Goal: Check status: Check status

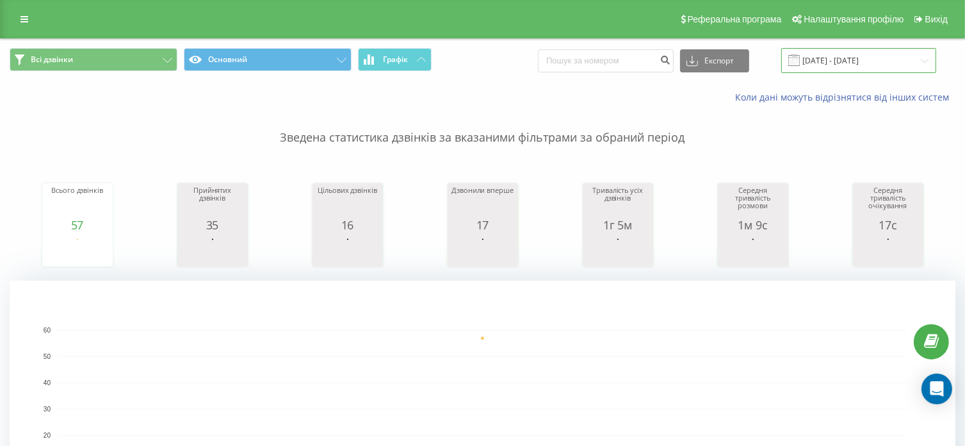
click at [842, 60] on input "[DATE] - [DATE]" at bounding box center [859, 60] width 155 height 25
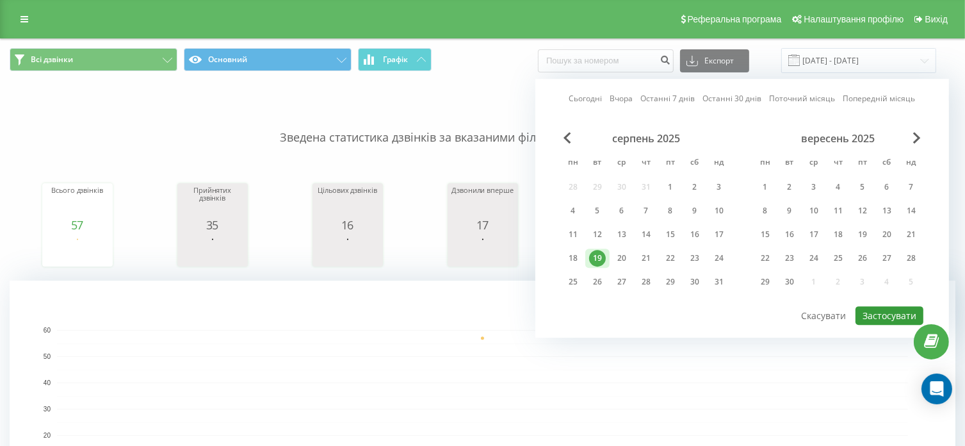
click at [897, 309] on button "Застосувати" at bounding box center [890, 315] width 68 height 19
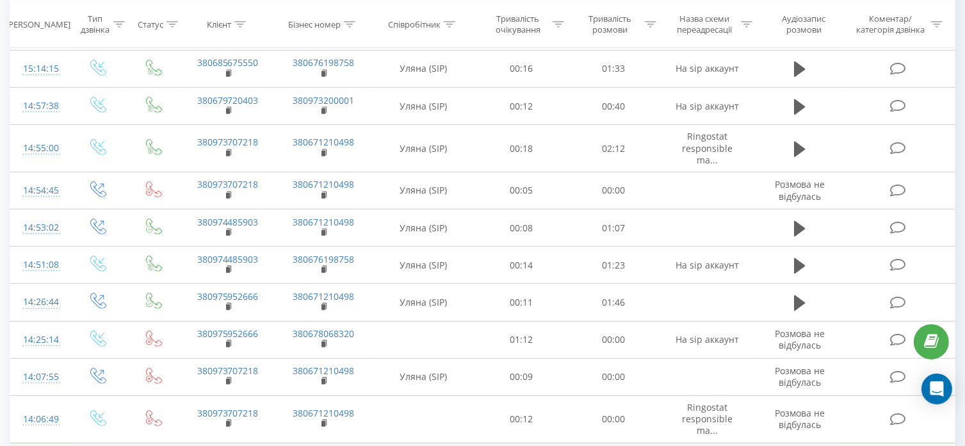
scroll to position [1178, 0]
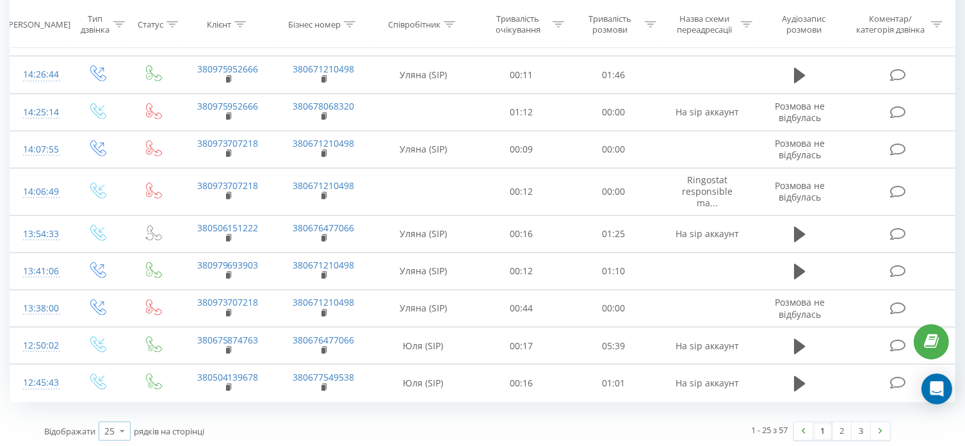
click at [126, 427] on icon at bounding box center [122, 430] width 19 height 25
click at [111, 407] on span "100" at bounding box center [111, 413] width 15 height 12
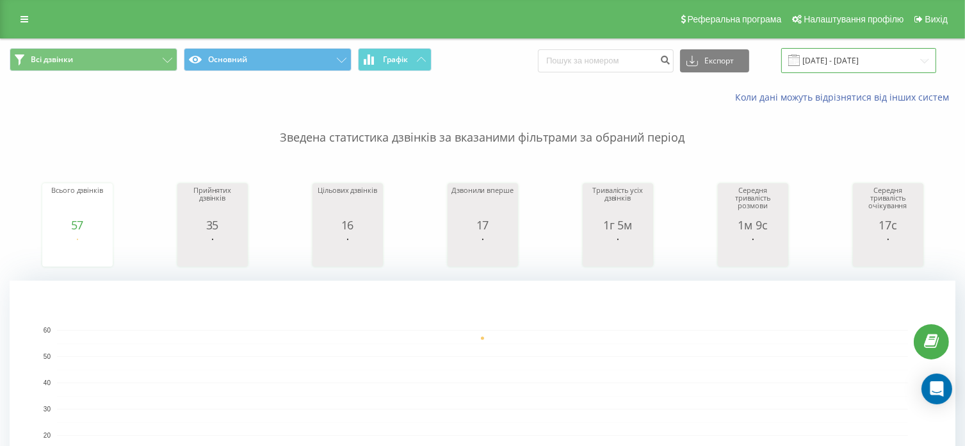
click at [851, 58] on input "[DATE] - [DATE]" at bounding box center [859, 60] width 155 height 25
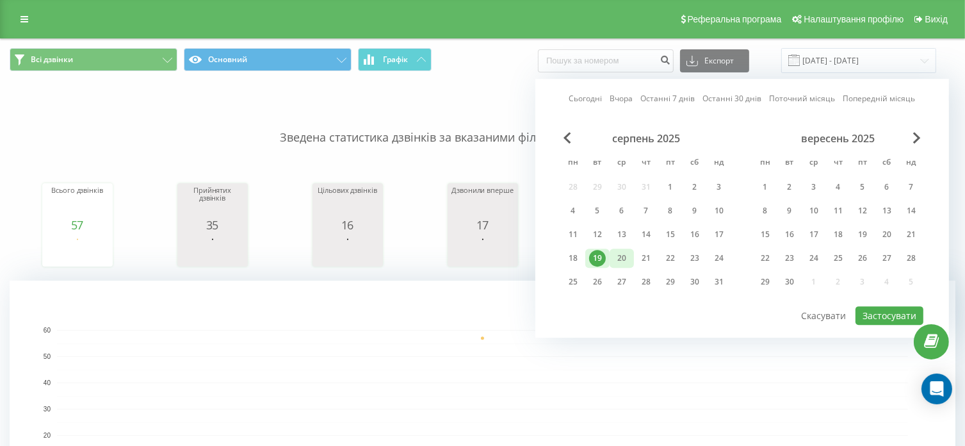
click at [616, 256] on div "20" at bounding box center [622, 258] width 17 height 17
click at [882, 306] on button "Застосувати" at bounding box center [890, 315] width 68 height 19
type input "[DATE] - [DATE]"
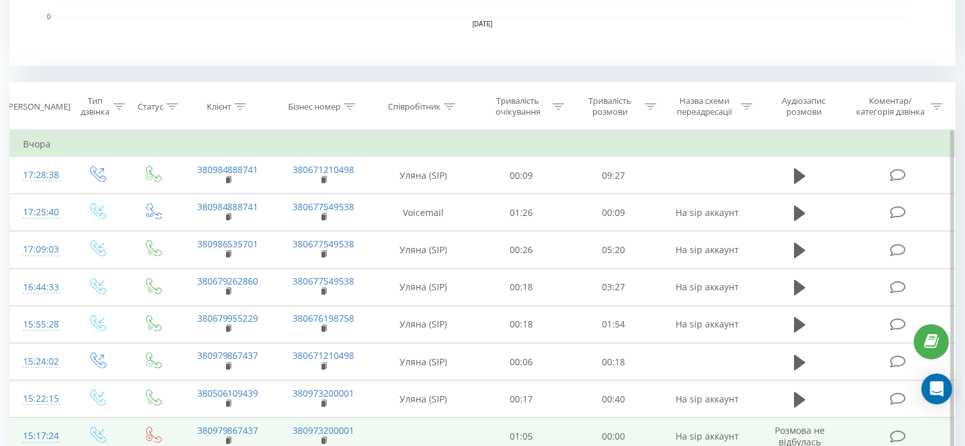
scroll to position [499, 0]
